Goal: Check status: Check status

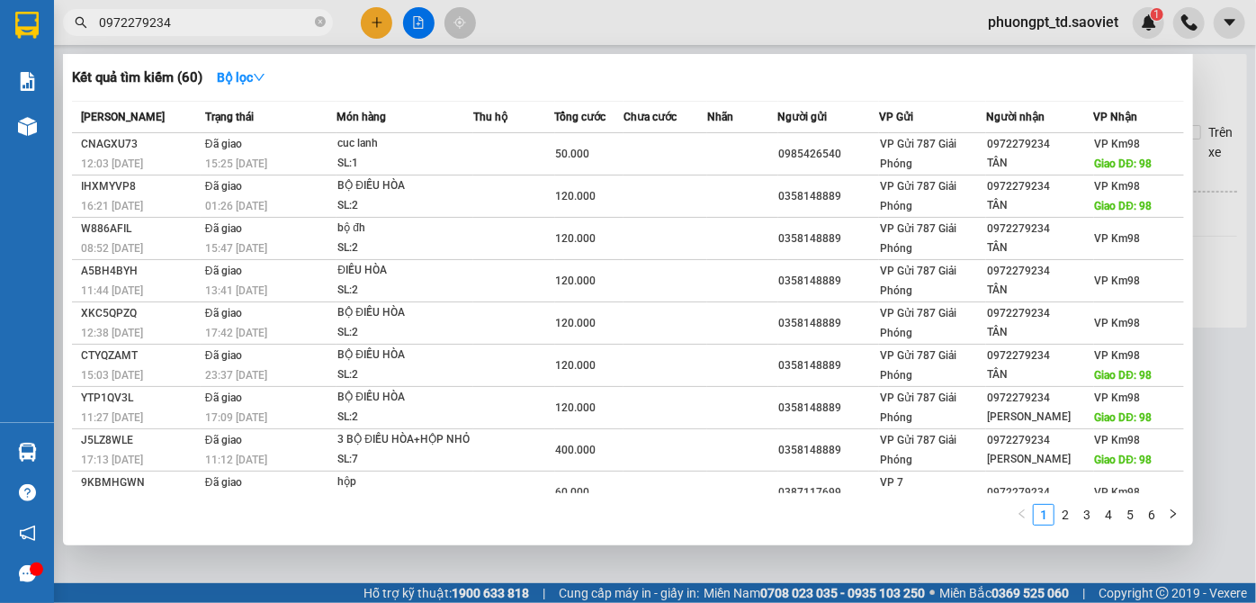
click at [192, 22] on input "0972279234" at bounding box center [205, 23] width 212 height 20
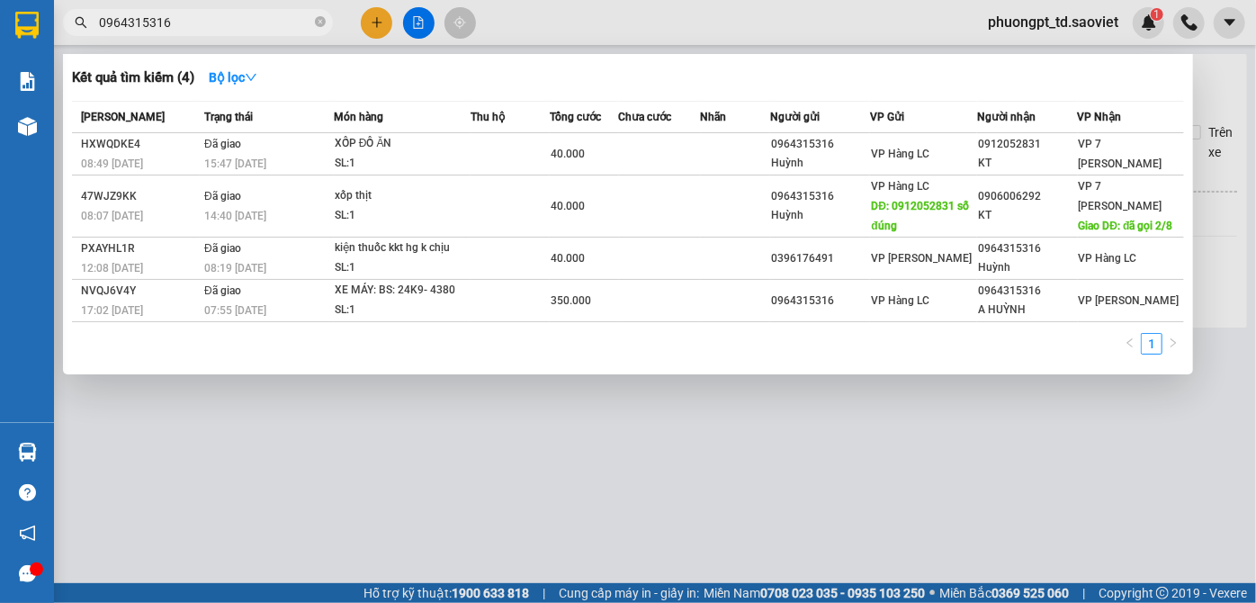
click at [101, 28] on input "0964315316" at bounding box center [205, 23] width 212 height 20
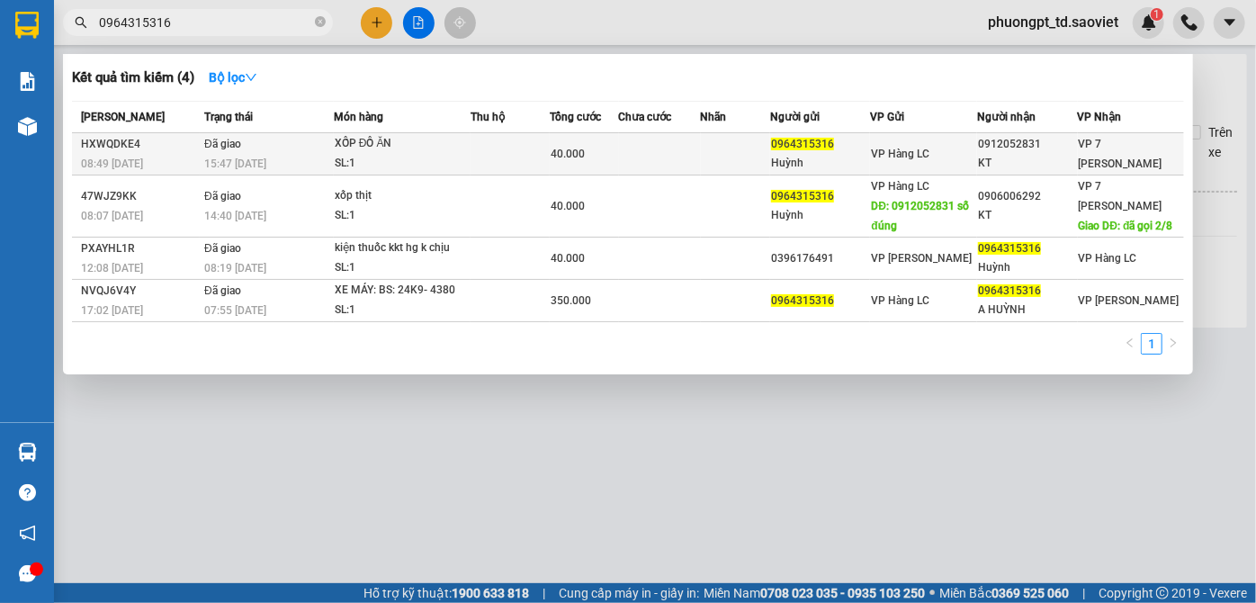
type input "0964315316"
click at [415, 158] on div "SL: 1" at bounding box center [402, 164] width 135 height 20
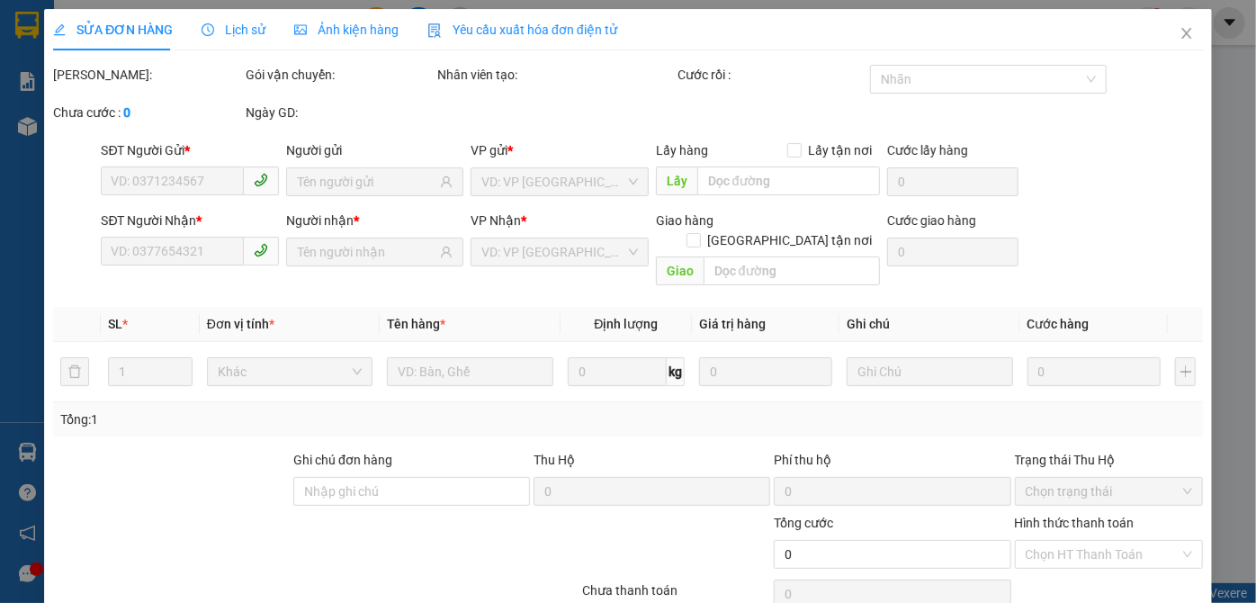
type input "0964315316"
type input "Huỳnh"
type input "0912052831"
type input "KT"
type input "40.000"
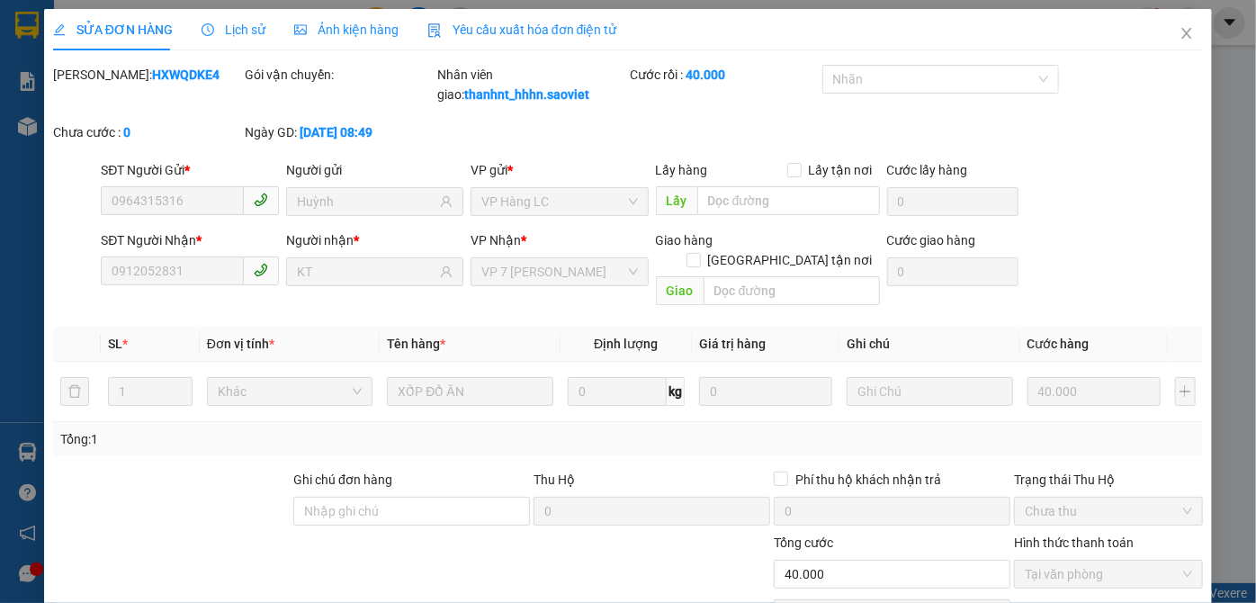
click at [216, 32] on span "Lịch sử" at bounding box center [234, 30] width 64 height 14
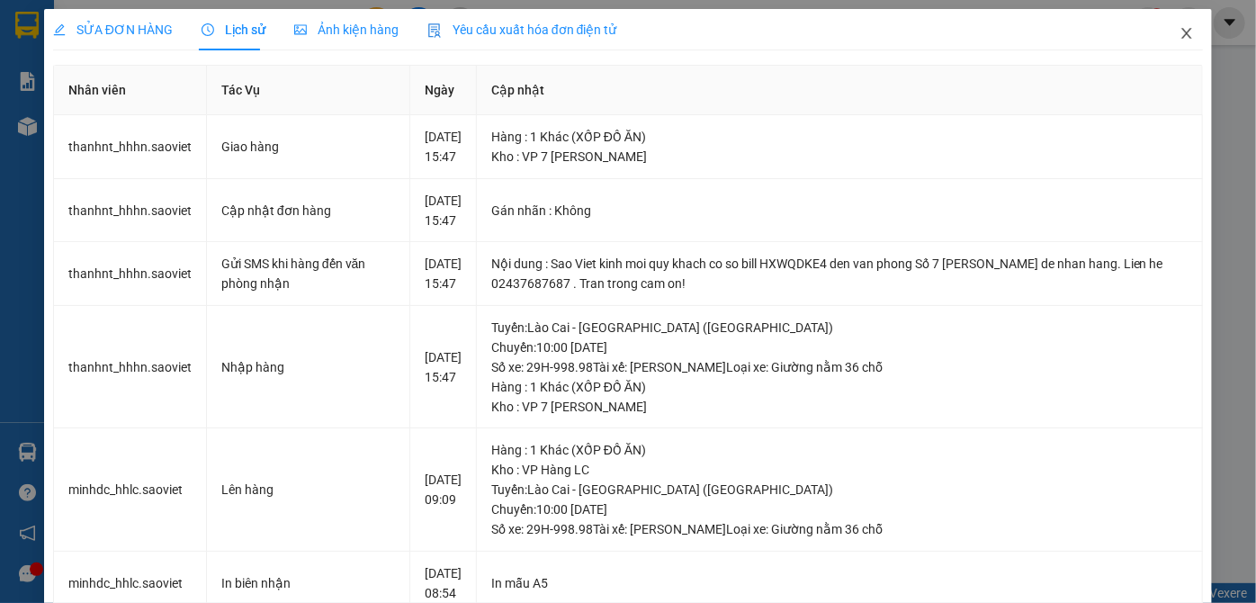
click at [1180, 36] on icon "close" at bounding box center [1187, 33] width 14 height 14
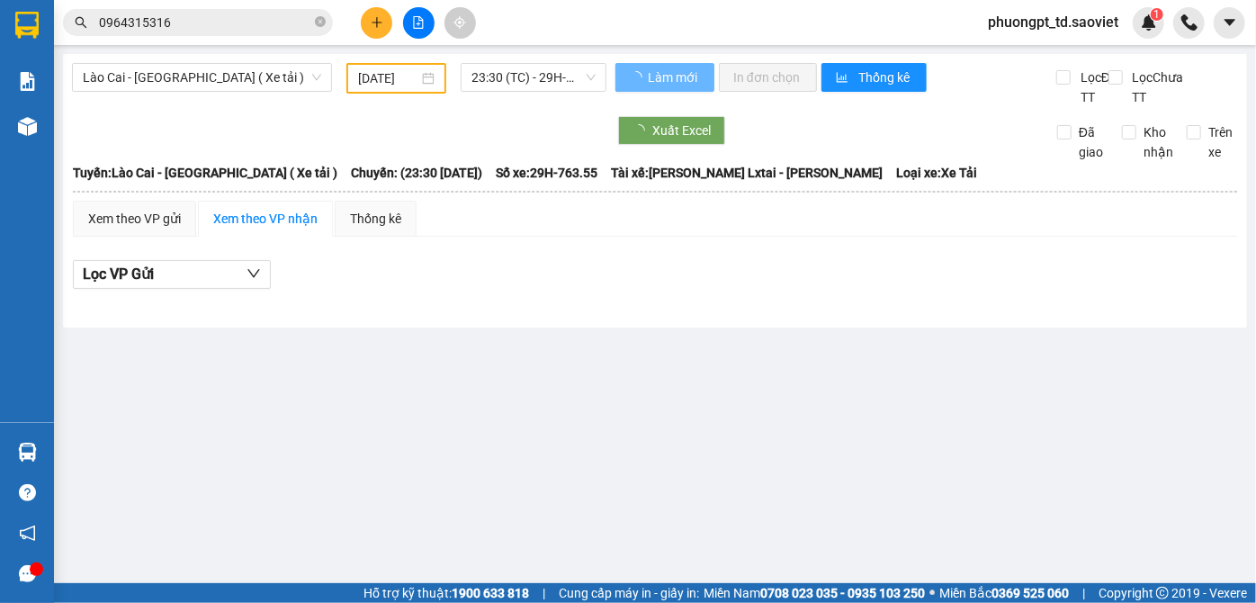
click at [239, 14] on input "0964315316" at bounding box center [205, 23] width 212 height 20
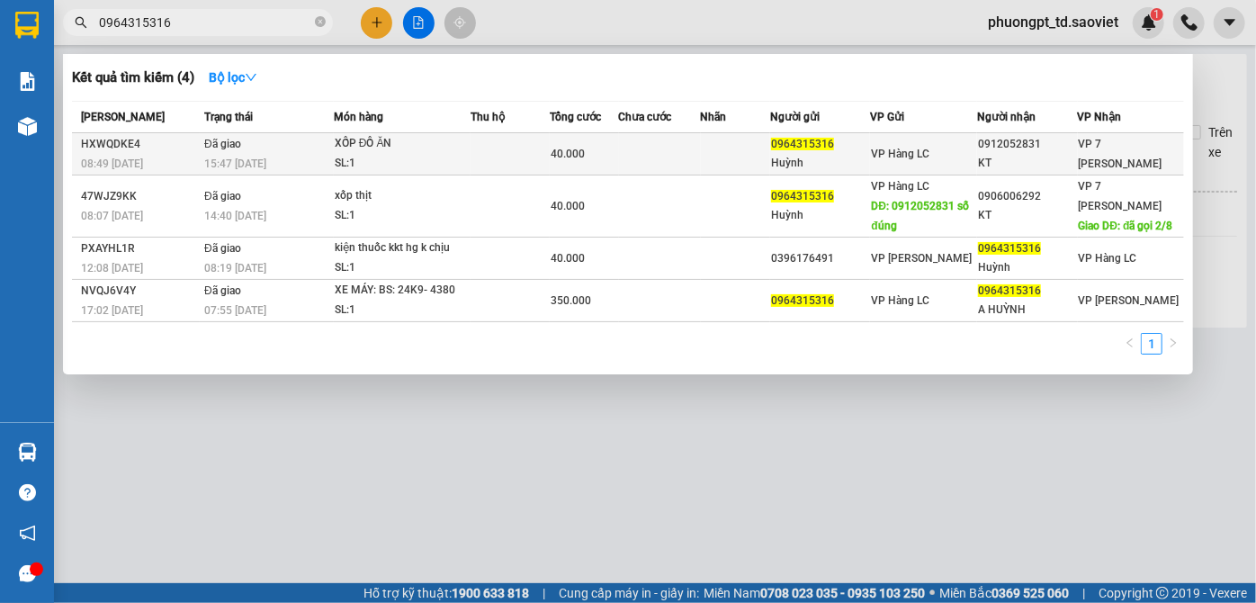
click at [508, 158] on td at bounding box center [511, 154] width 80 height 42
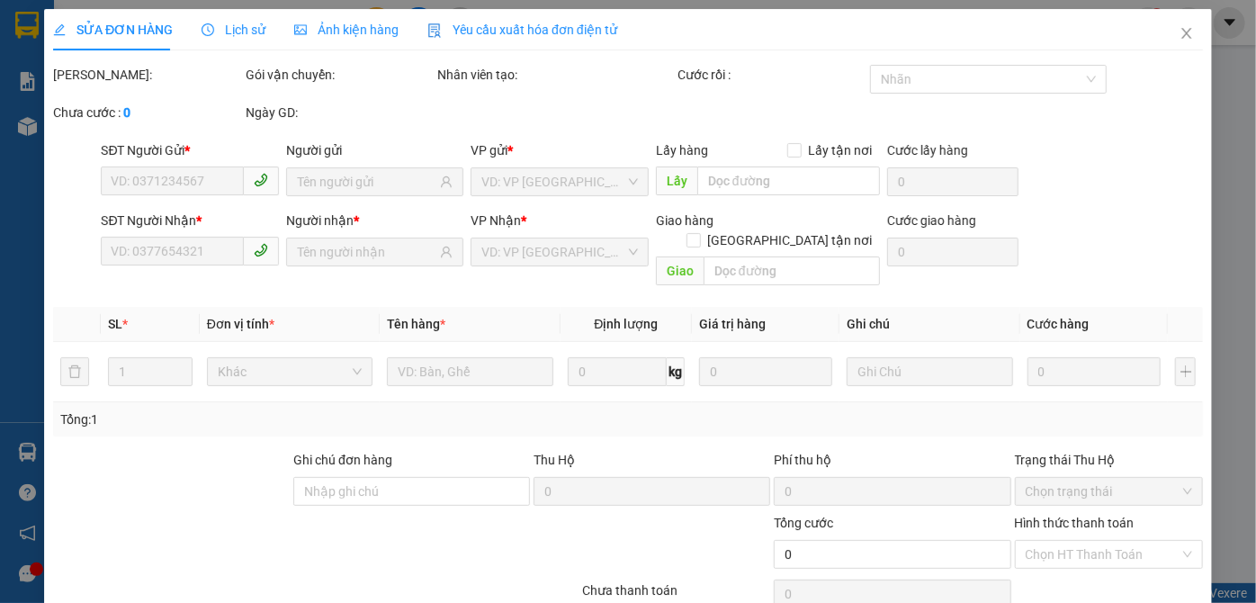
type input "0964315316"
type input "Huỳnh"
type input "0912052831"
type input "KT"
type input "40.000"
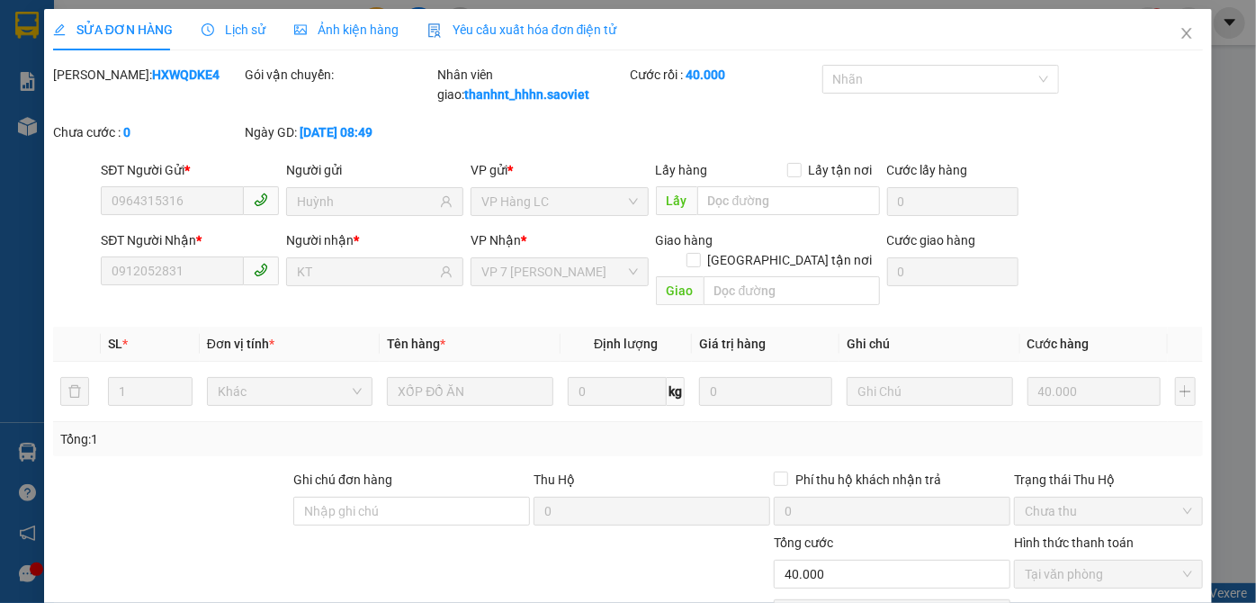
click at [228, 37] on span "Lịch sử" at bounding box center [234, 30] width 64 height 14
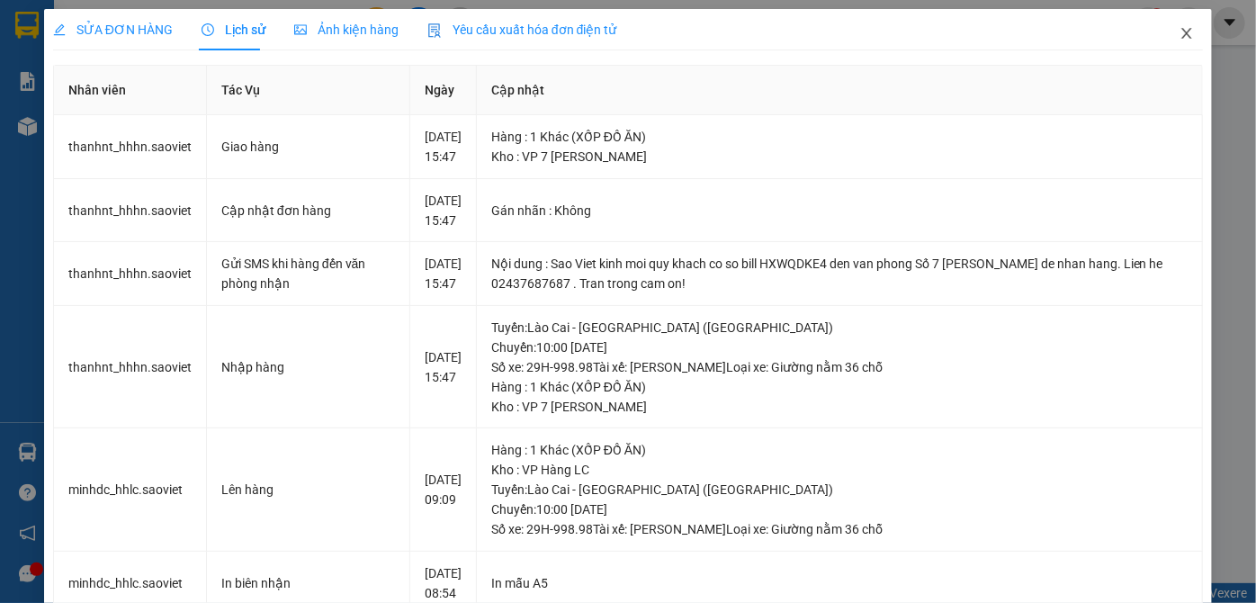
click at [1182, 36] on icon "close" at bounding box center [1187, 33] width 10 height 11
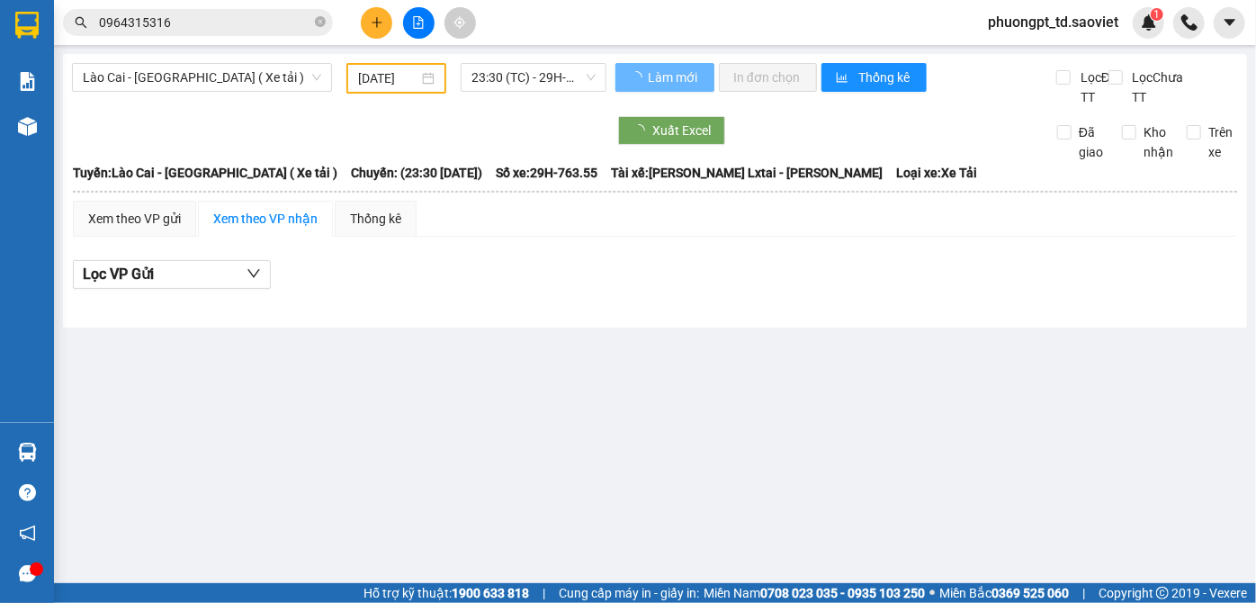
click at [212, 21] on input "0964315316" at bounding box center [205, 23] width 212 height 20
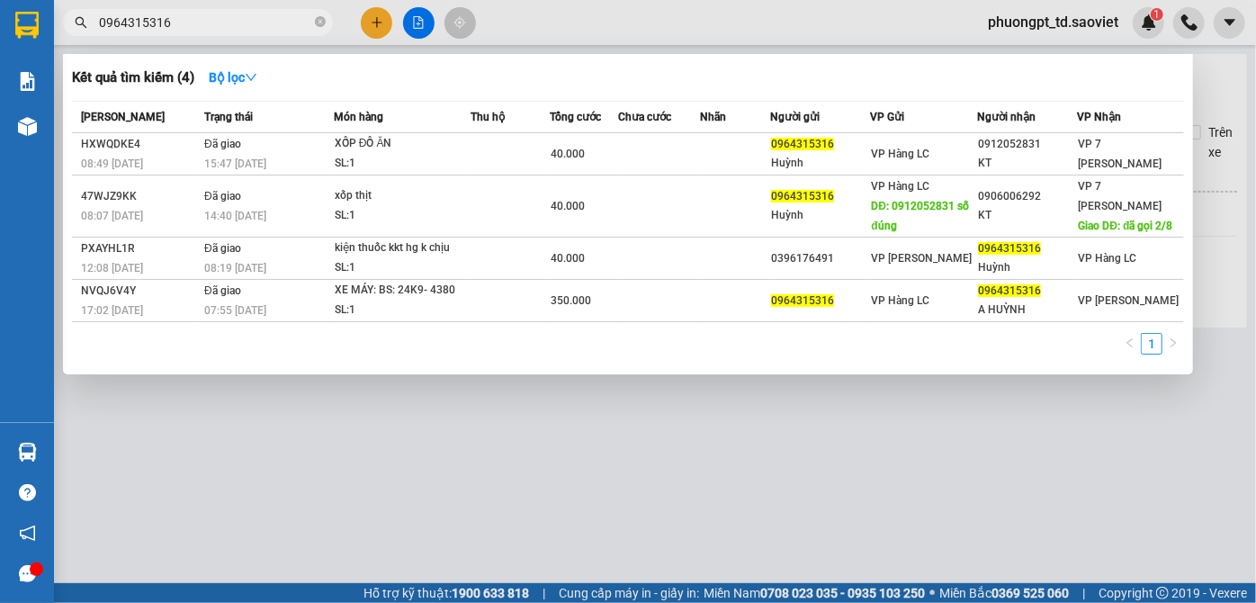
click at [210, 31] on input "0964315316" at bounding box center [205, 23] width 212 height 20
paste input "77495750"
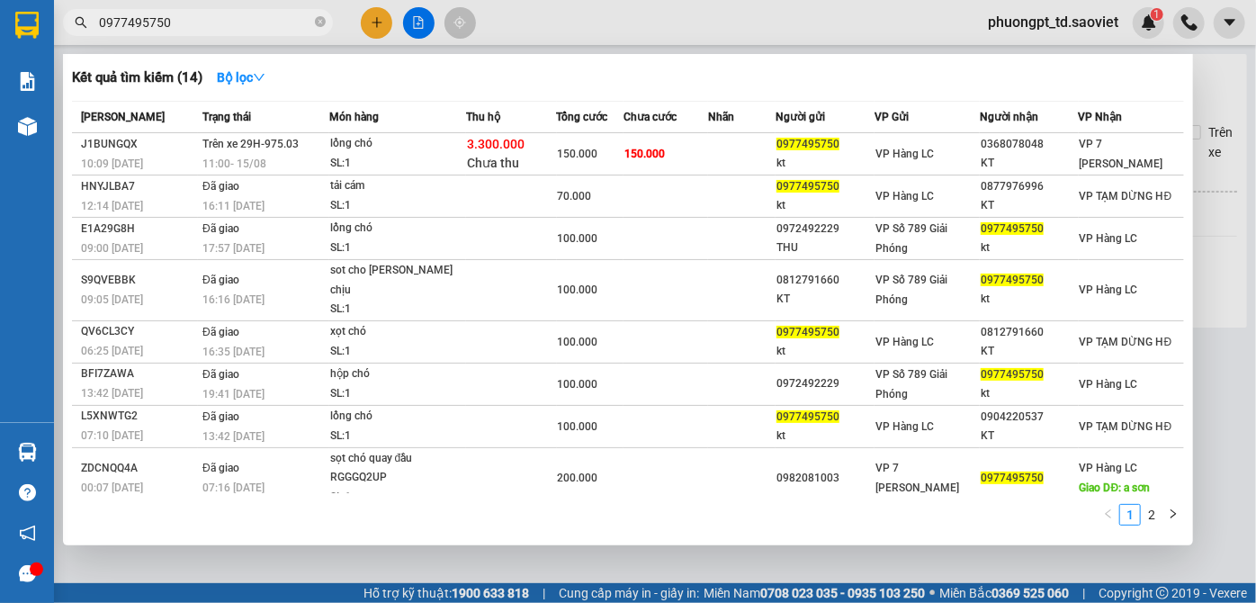
type input "0977495750"
